Goal: Transaction & Acquisition: Purchase product/service

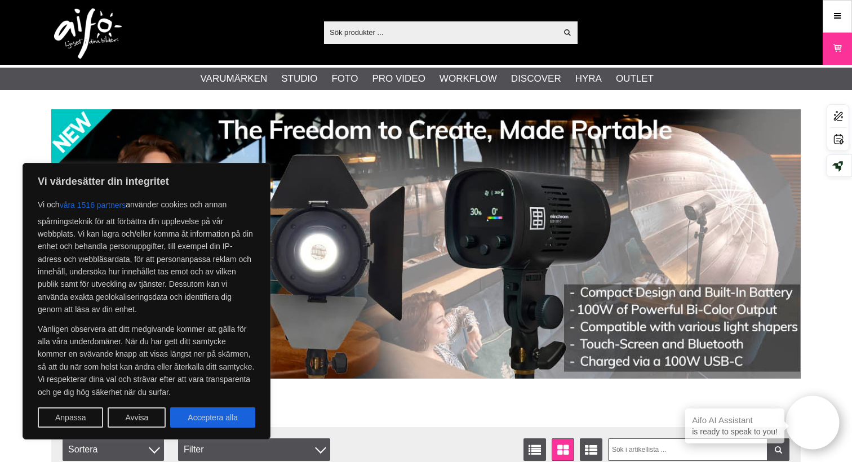
click at [237, 411] on button "Acceptera alla" at bounding box center [212, 417] width 85 height 20
checkbox input "true"
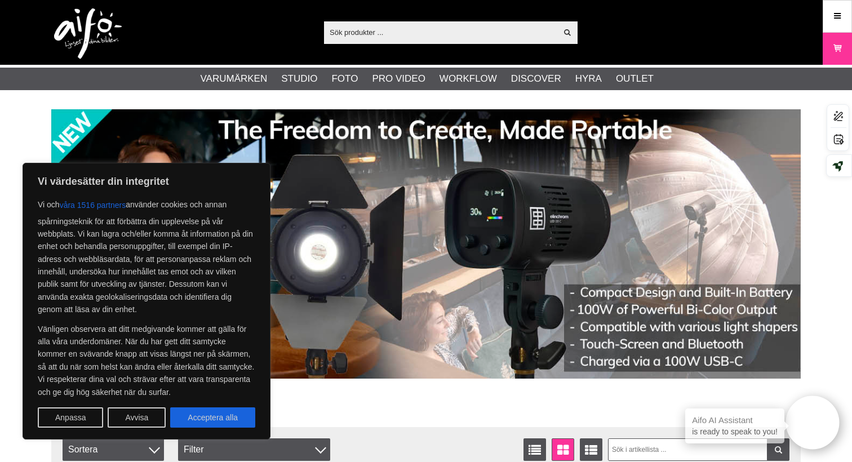
checkbox input "true"
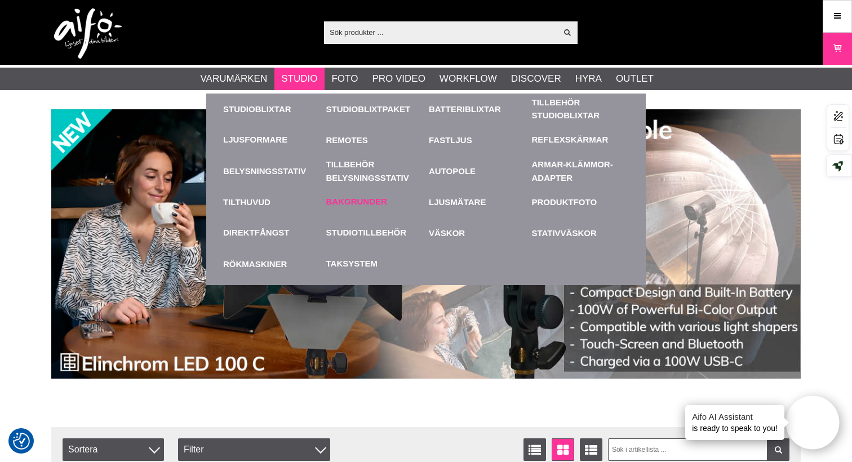
click at [365, 200] on link "Bakgrunder" at bounding box center [356, 201] width 61 height 13
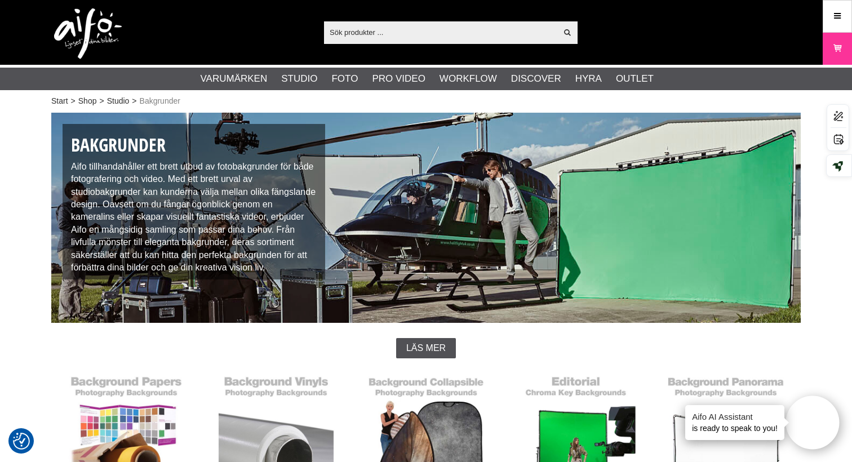
click at [23, 337] on div "Start > Shop > Studio > Bakgrunder Bakgrunder Aifo tillhandahåller ett brett ut…" at bounding box center [426, 453] width 852 height 688
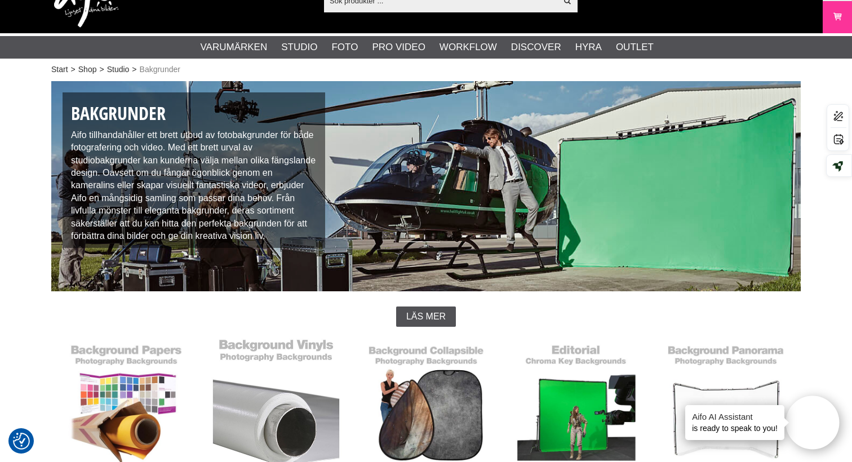
scroll to position [33, 0]
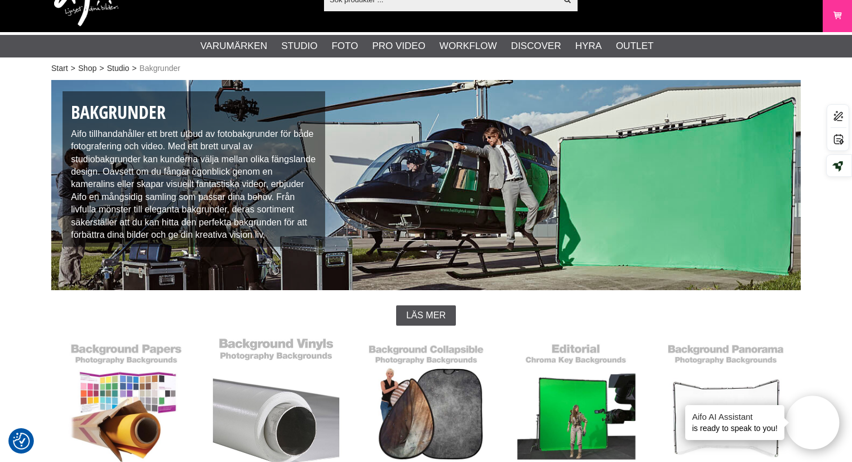
click at [281, 381] on link "Colorama Vinyl" at bounding box center [276, 413] width 150 height 152
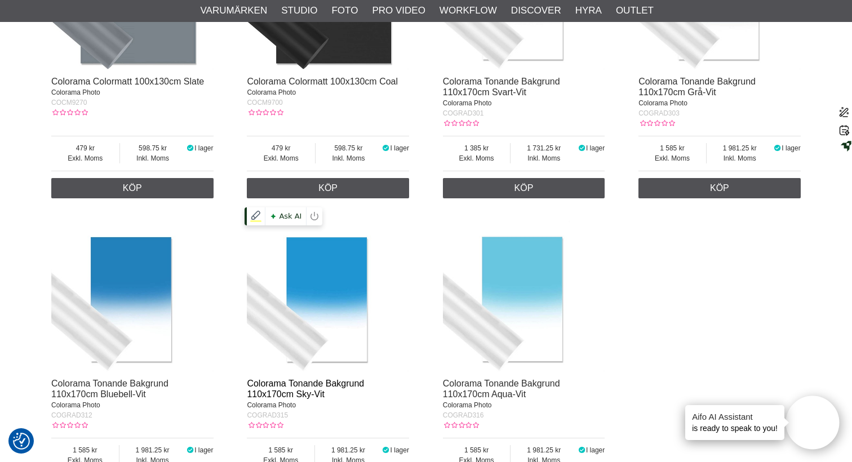
scroll to position [1315, 0]
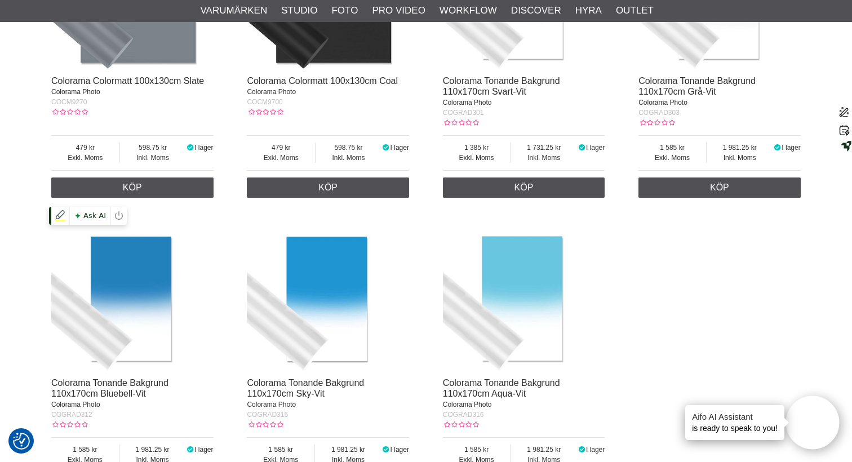
click at [167, 269] on img at bounding box center [132, 290] width 162 height 162
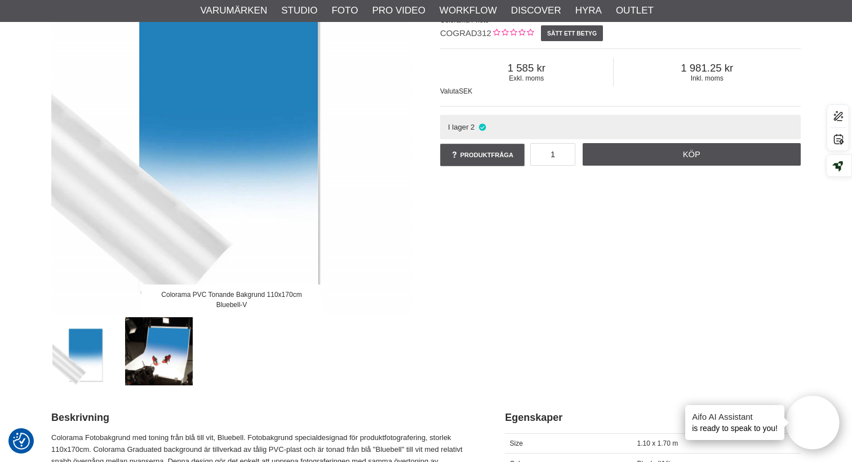
scroll to position [174, 0]
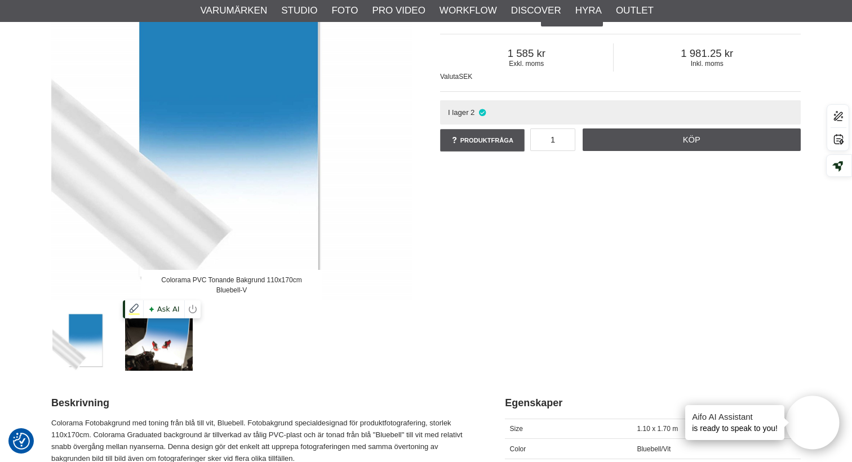
click at [167, 323] on img at bounding box center [159, 337] width 68 height 68
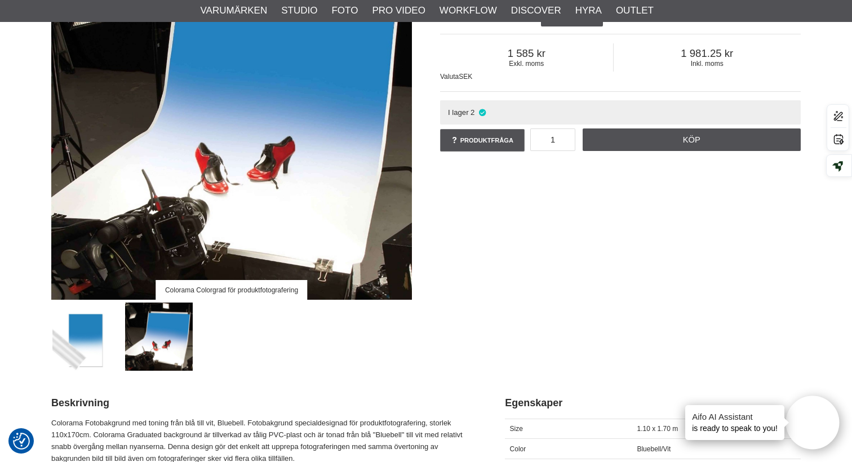
scroll to position [96, 0]
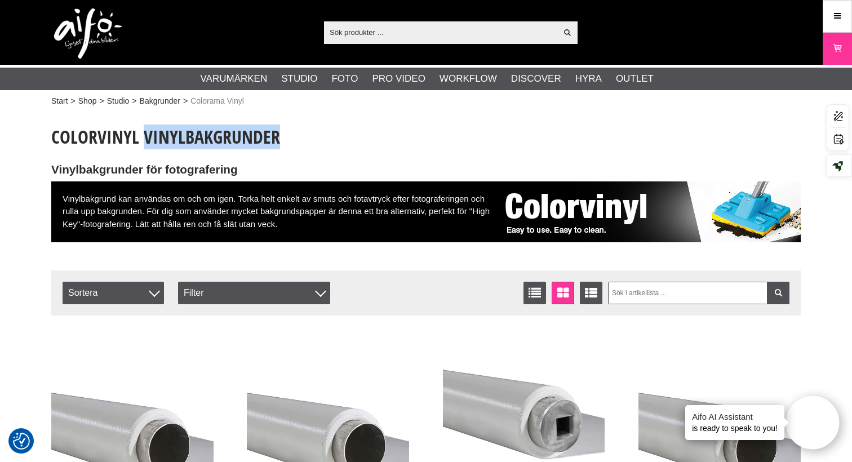
drag, startPoint x: 275, startPoint y: 139, endPoint x: 143, endPoint y: 140, distance: 131.8
click at [143, 140] on h1 "ColorVinyl Vinylbakgrunder" at bounding box center [425, 136] width 749 height 25
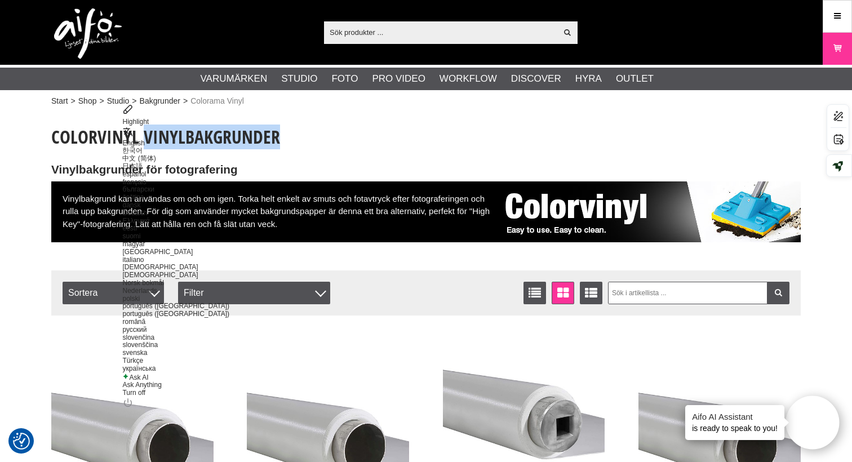
copy h1 "Vinylbakgrunder"
